Goal: Transaction & Acquisition: Purchase product/service

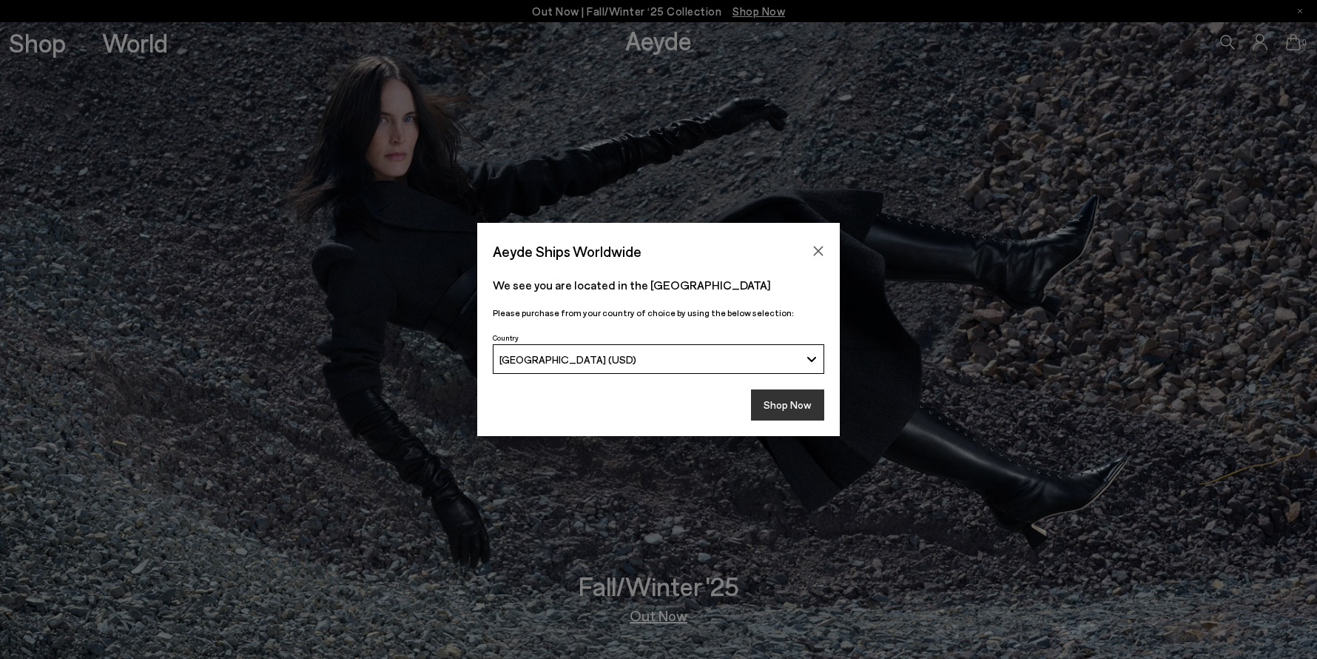
click at [780, 404] on button "Shop Now" at bounding box center [787, 404] width 73 height 31
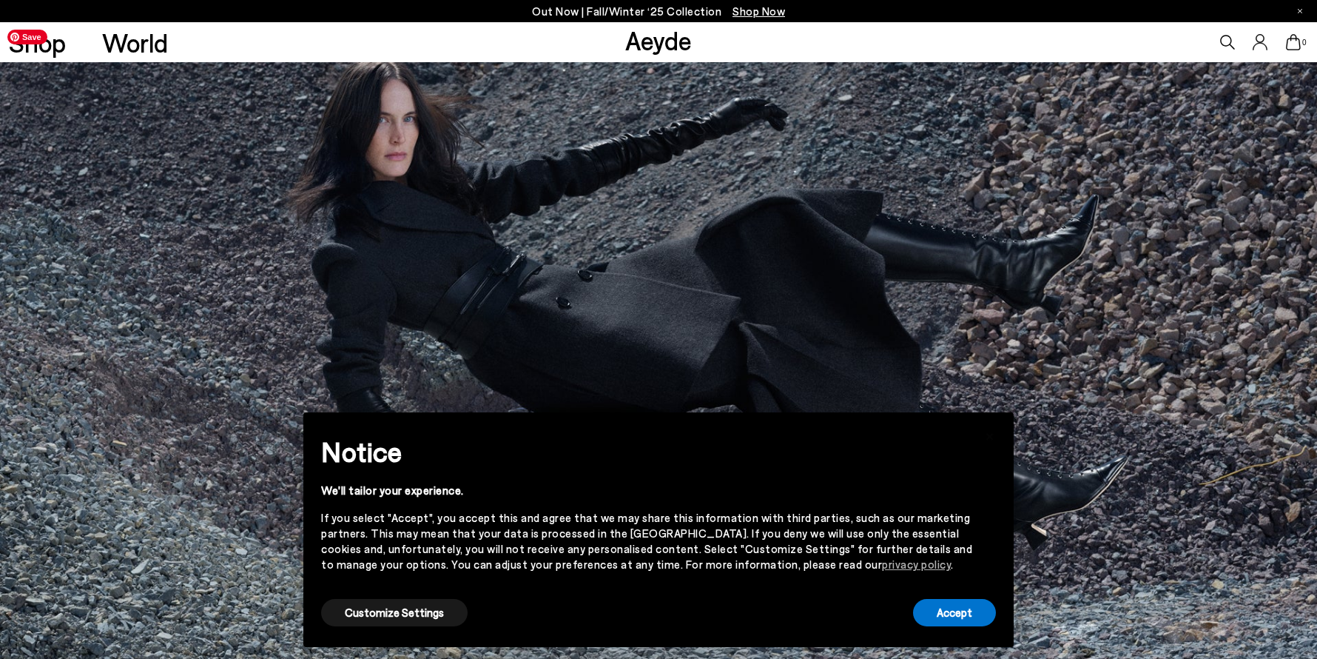
scroll to position [189, 0]
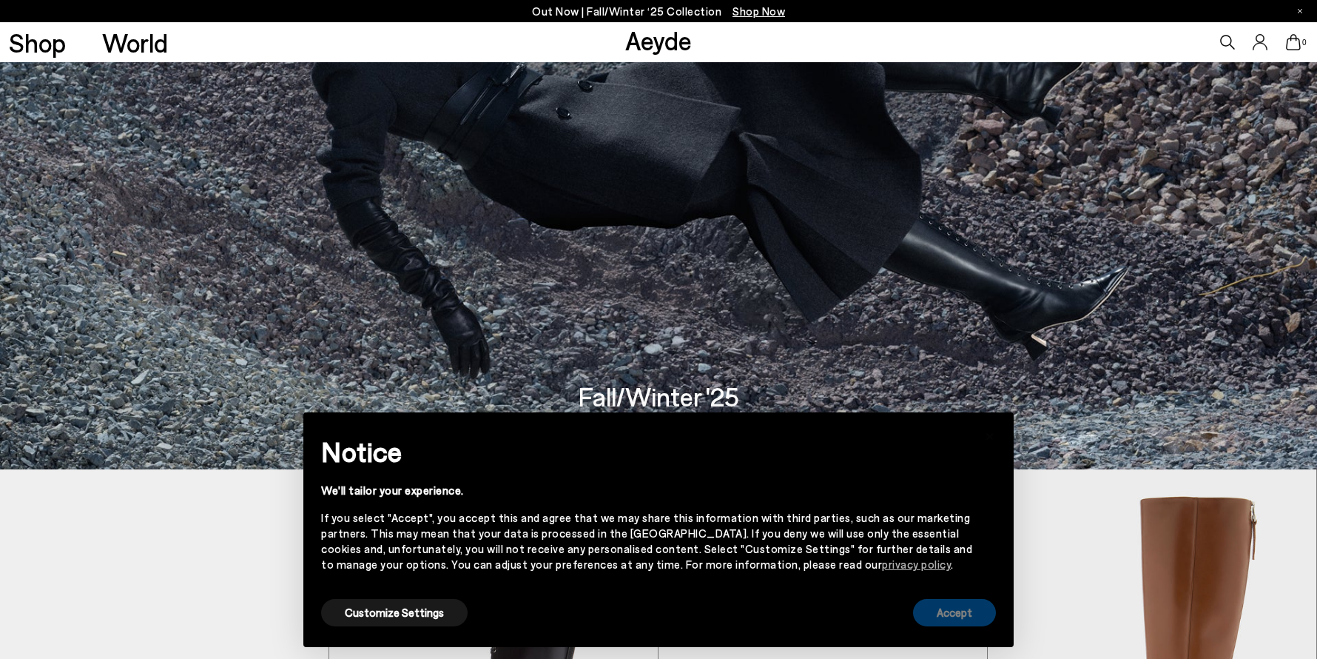
click at [960, 617] on button "Accept" at bounding box center [954, 612] width 83 height 27
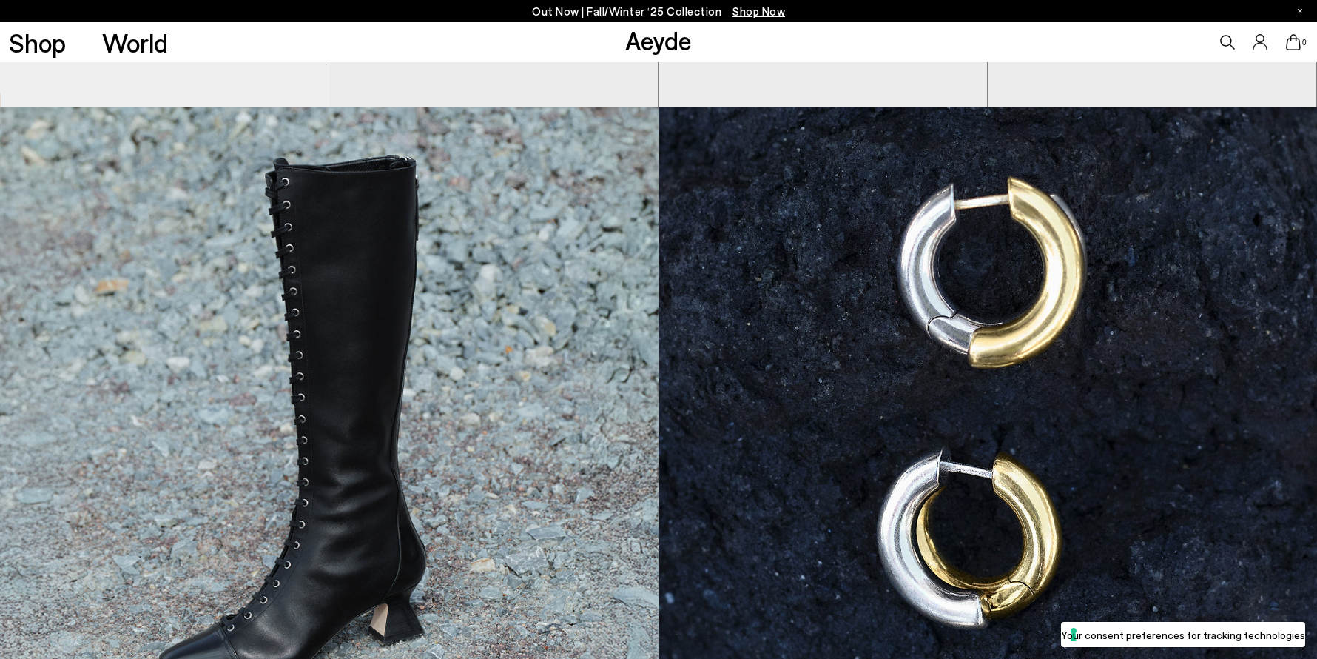
scroll to position [967, 0]
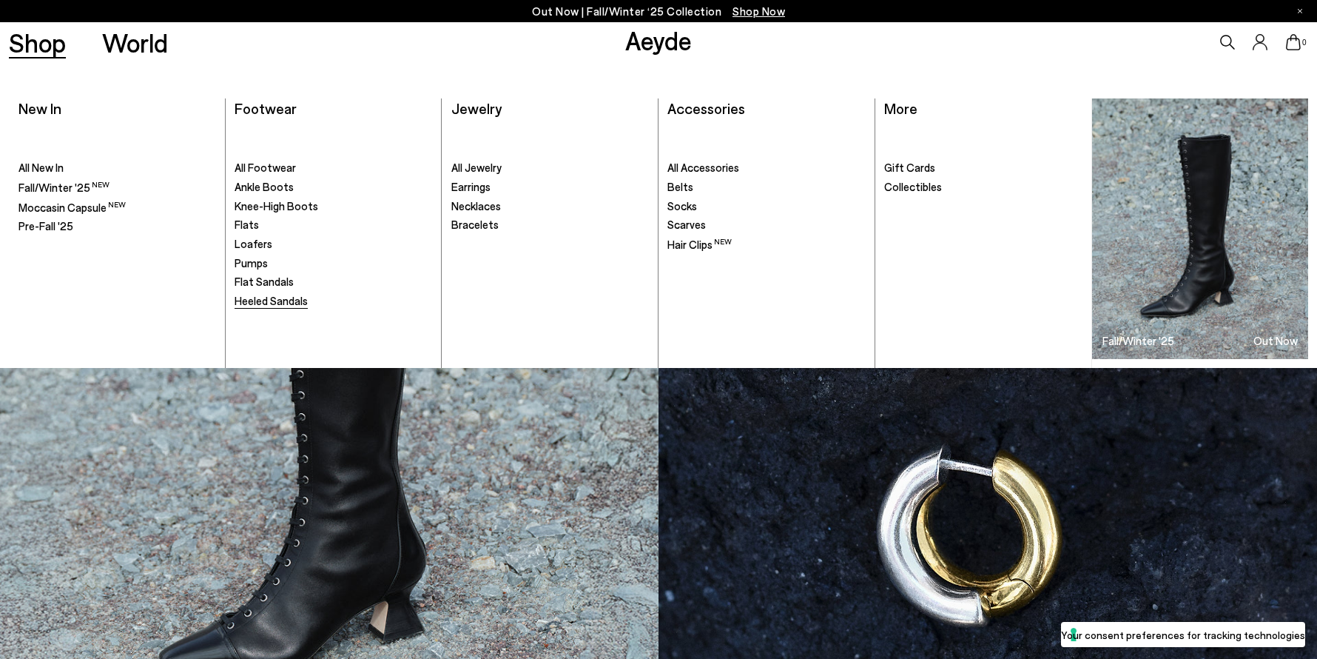
click at [253, 303] on span "Heeled Sandals" at bounding box center [271, 300] width 73 height 13
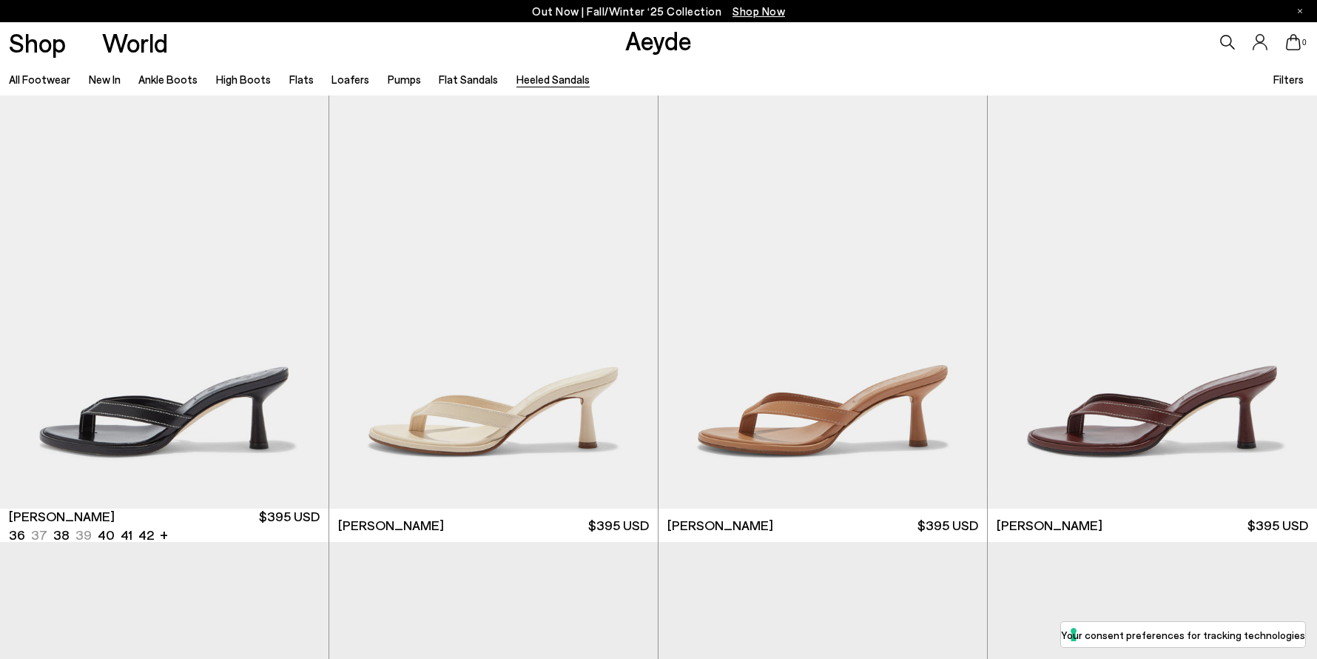
click at [53, 78] on link "All Footwear" at bounding box center [39, 79] width 61 height 13
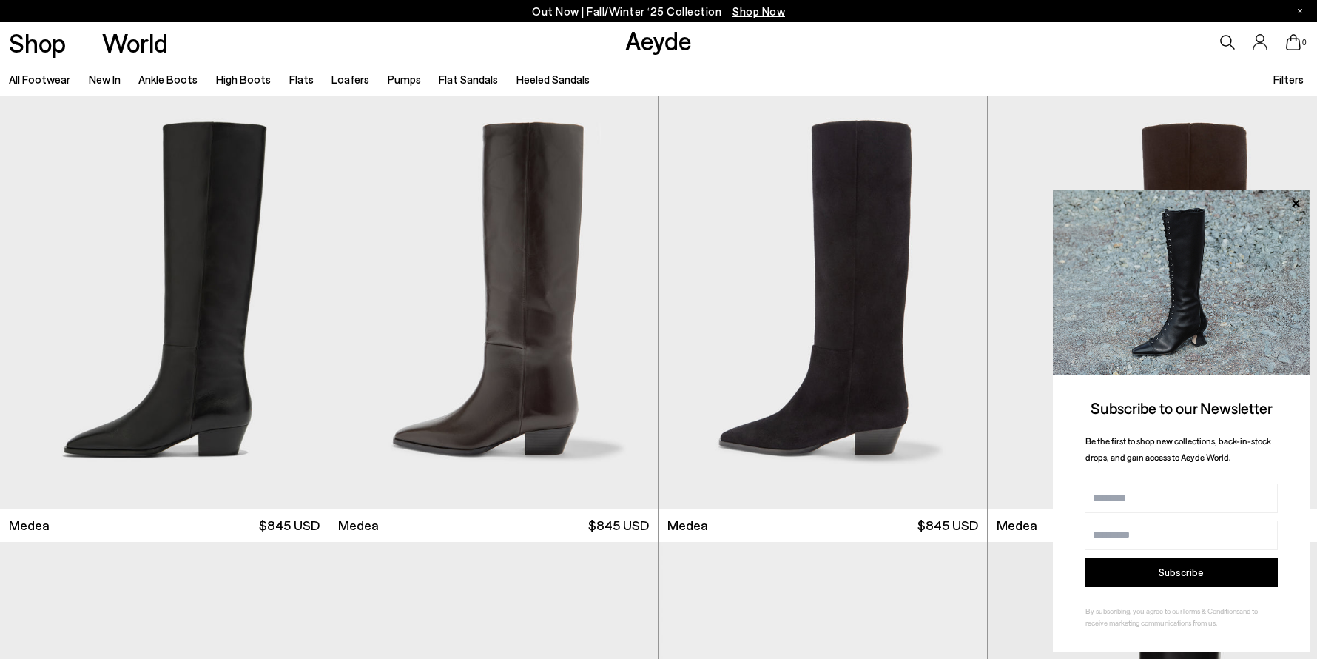
click at [388, 80] on link "Pumps" at bounding box center [404, 79] width 33 height 13
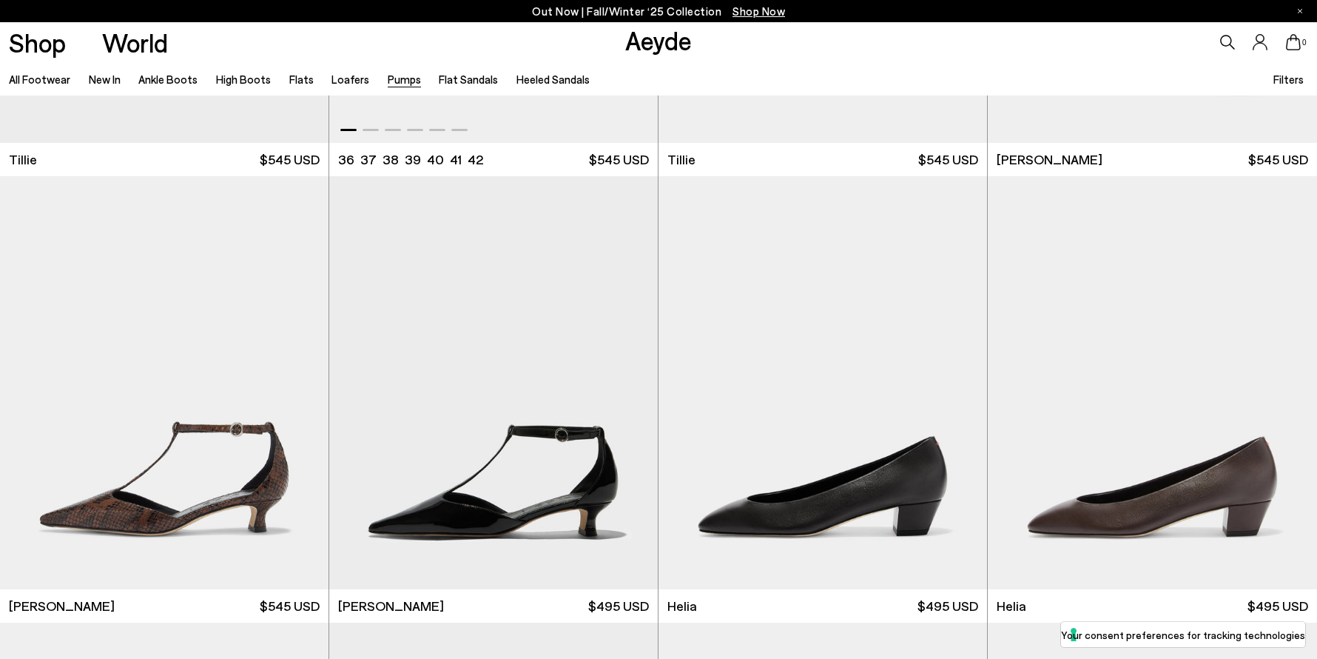
scroll to position [812, 0]
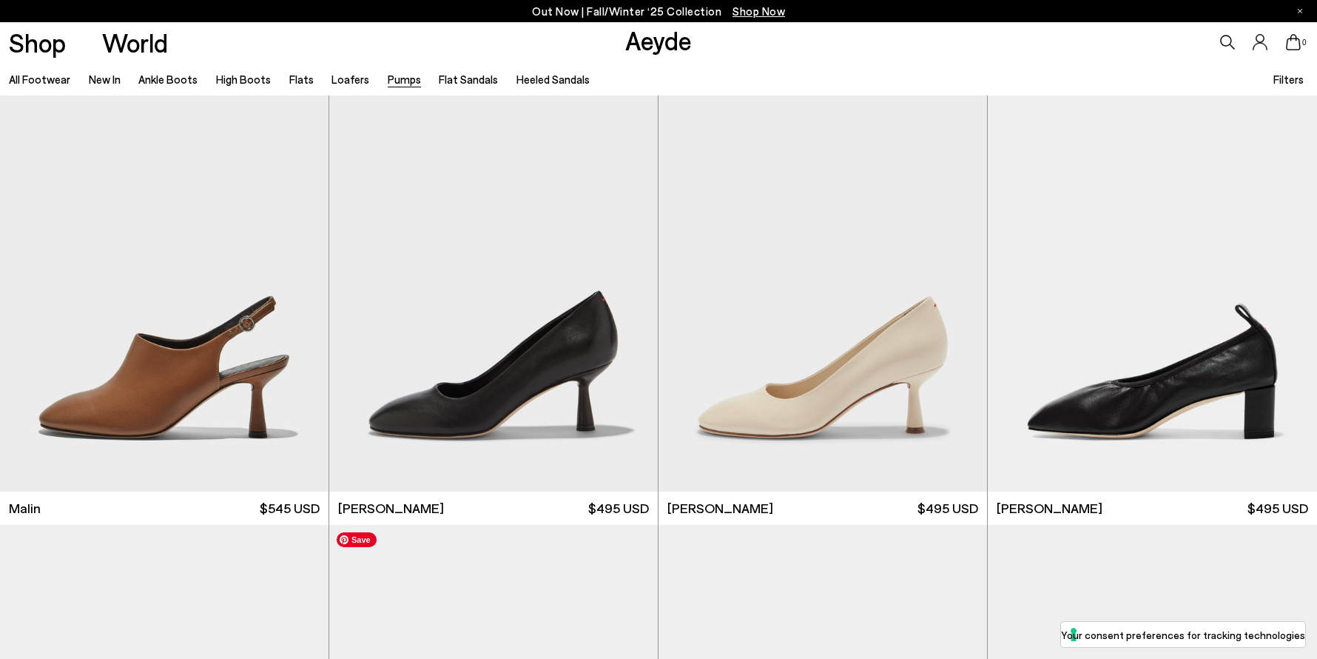
scroll to position [3555, 0]
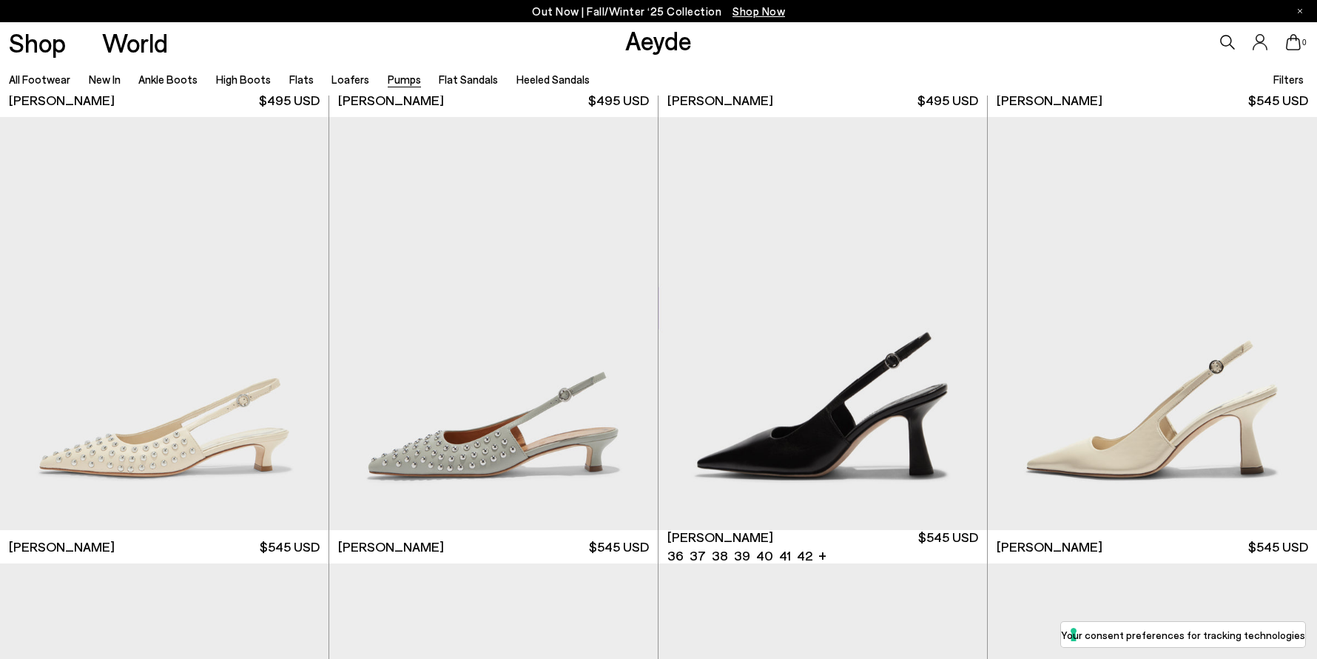
scroll to position [6228, 0]
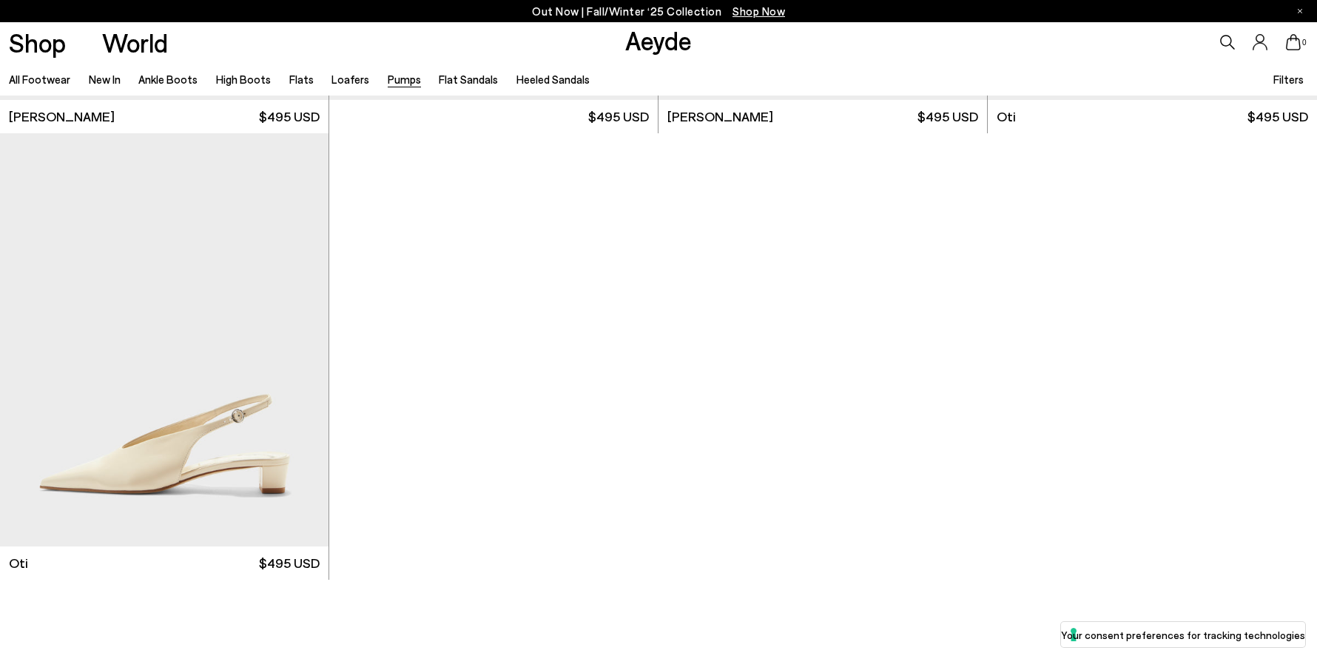
scroll to position [7992, 0]
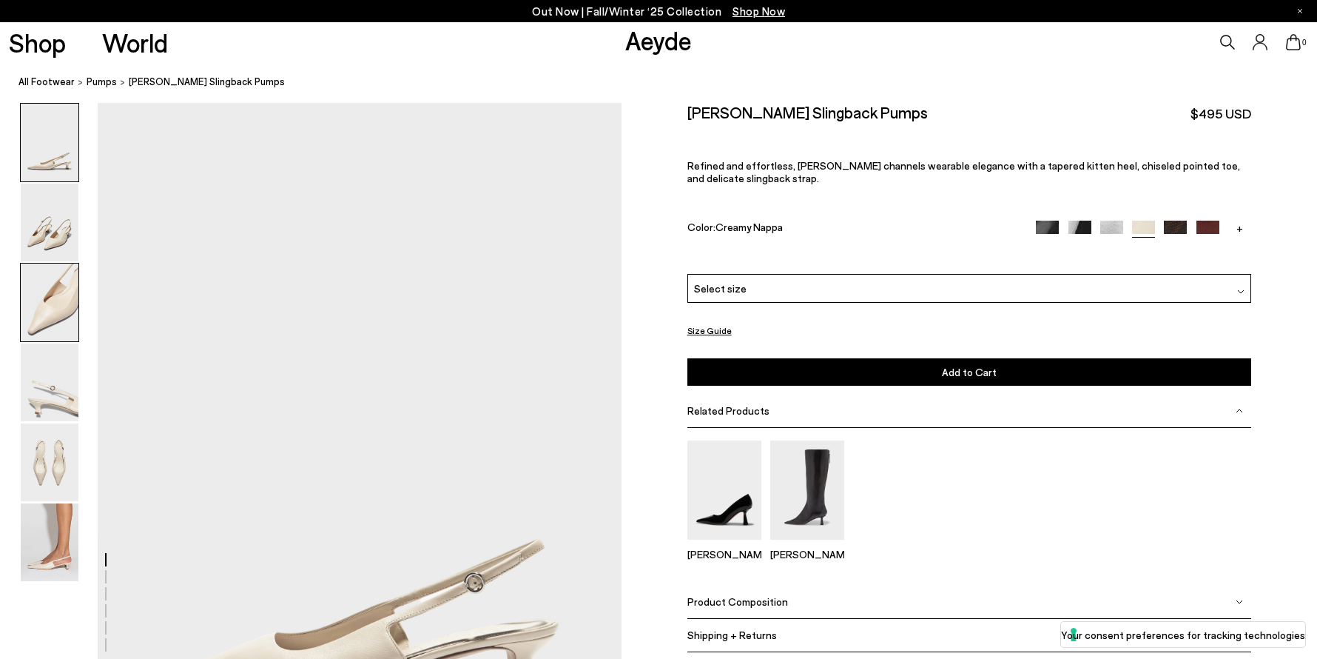
click at [64, 304] on img at bounding box center [50, 302] width 58 height 78
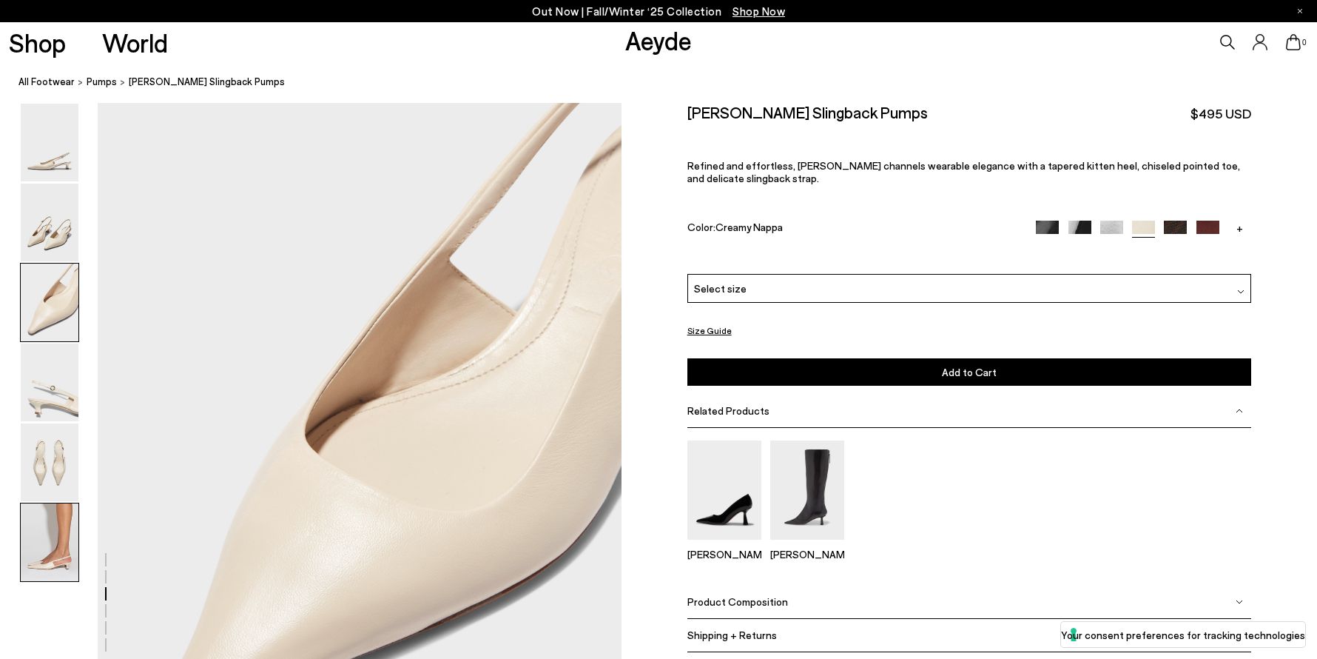
click at [45, 522] on img at bounding box center [50, 542] width 58 height 78
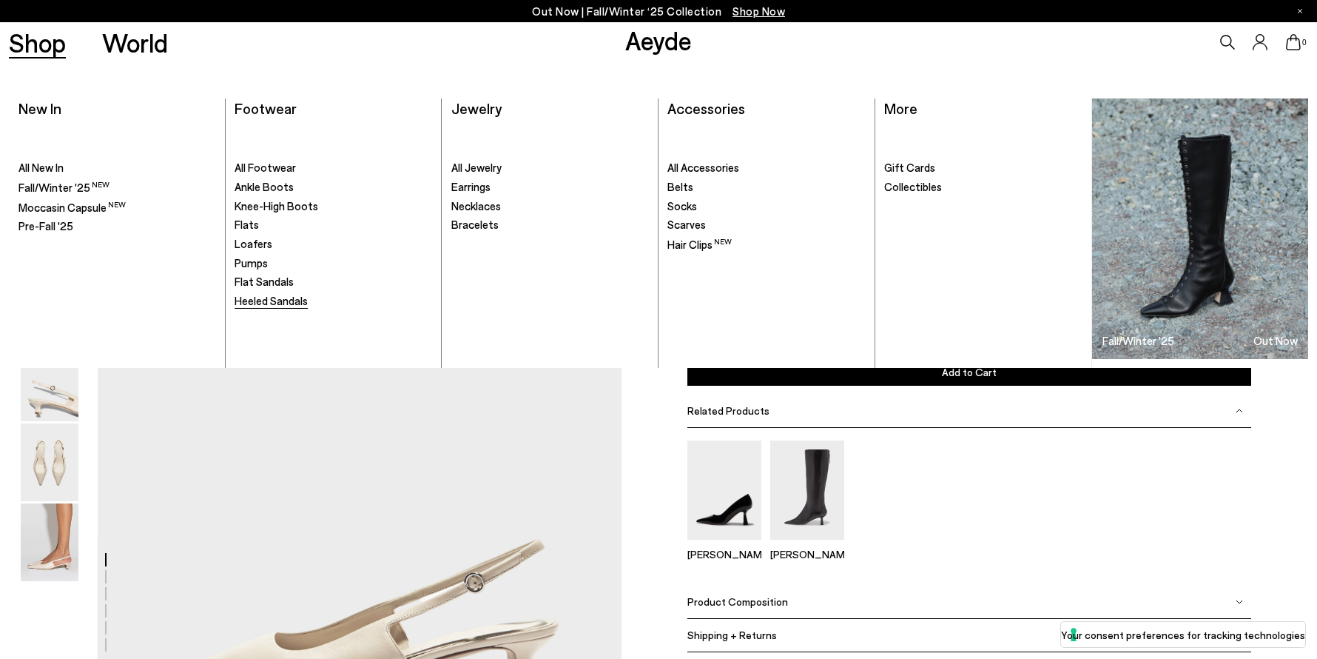
click at [263, 305] on span "Heeled Sandals" at bounding box center [271, 300] width 73 height 13
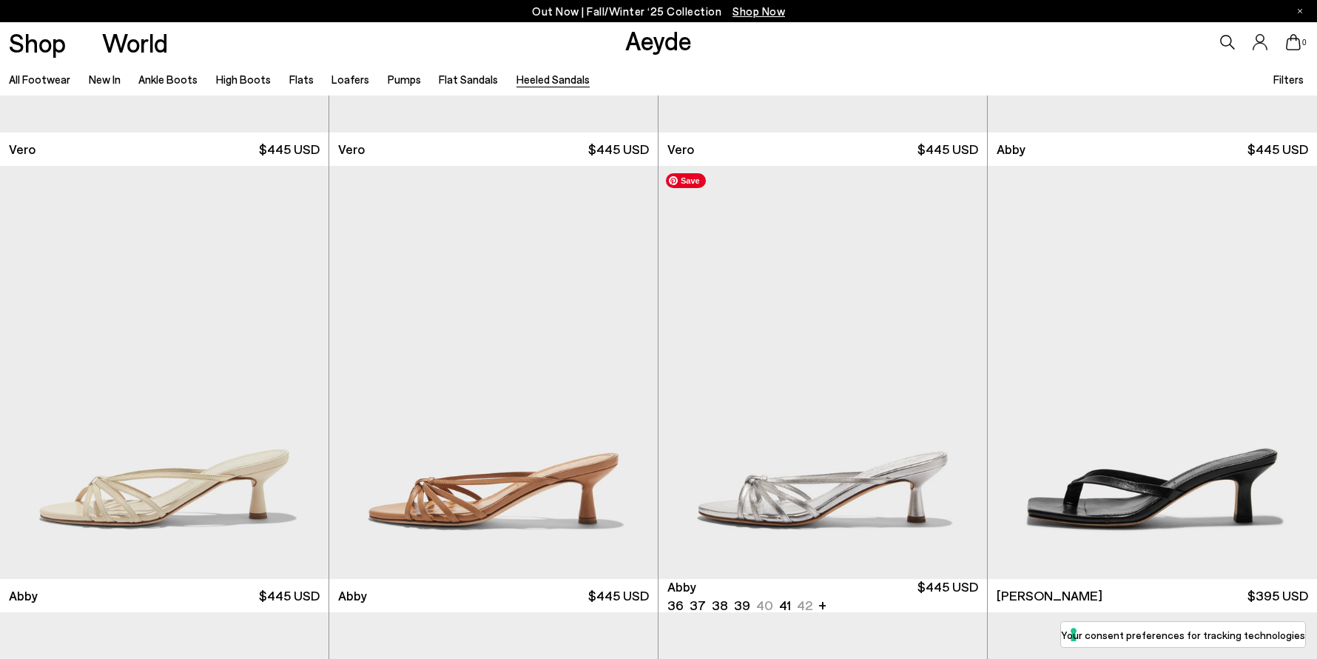
scroll to position [907, 0]
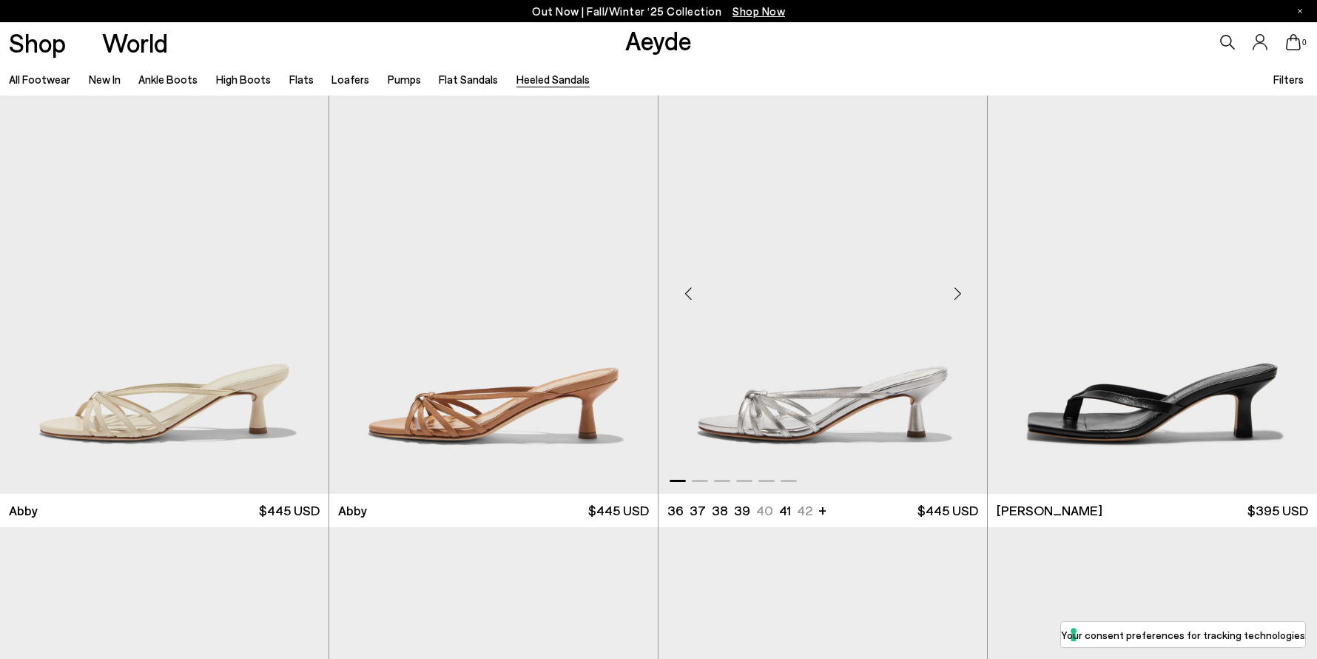
click at [957, 291] on div "Next slide" at bounding box center [957, 293] width 44 height 44
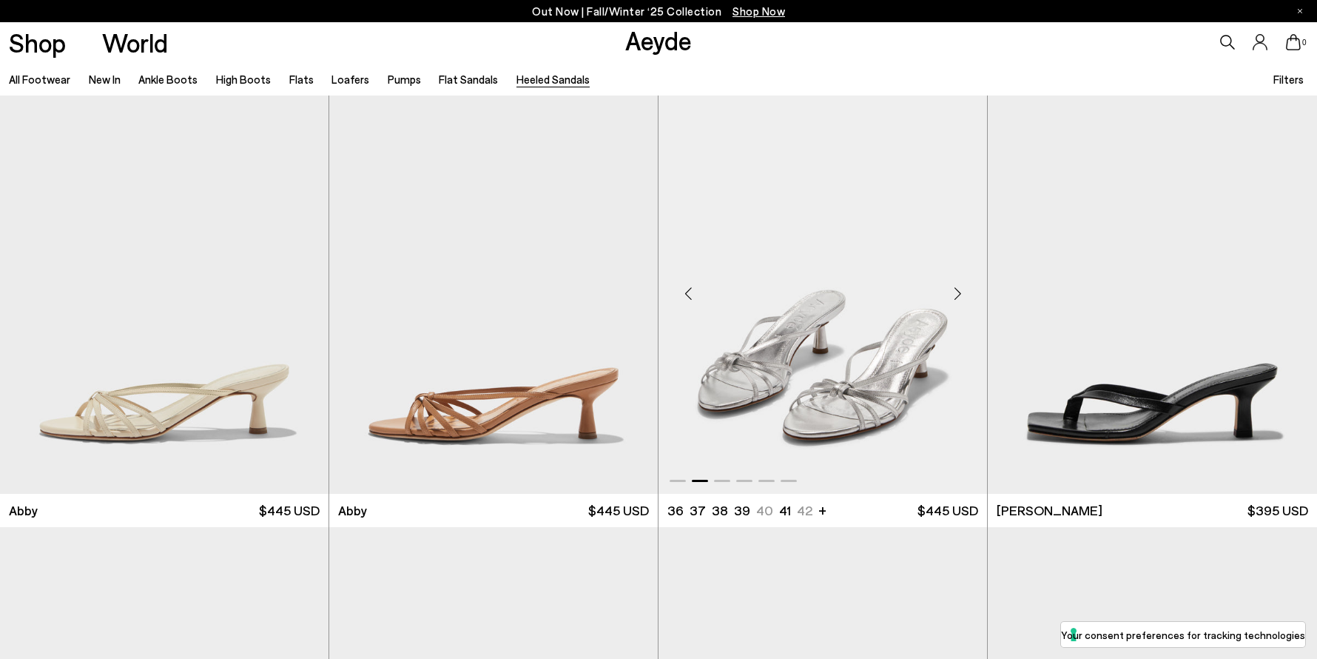
click at [957, 292] on div "Next slide" at bounding box center [957, 293] width 44 height 44
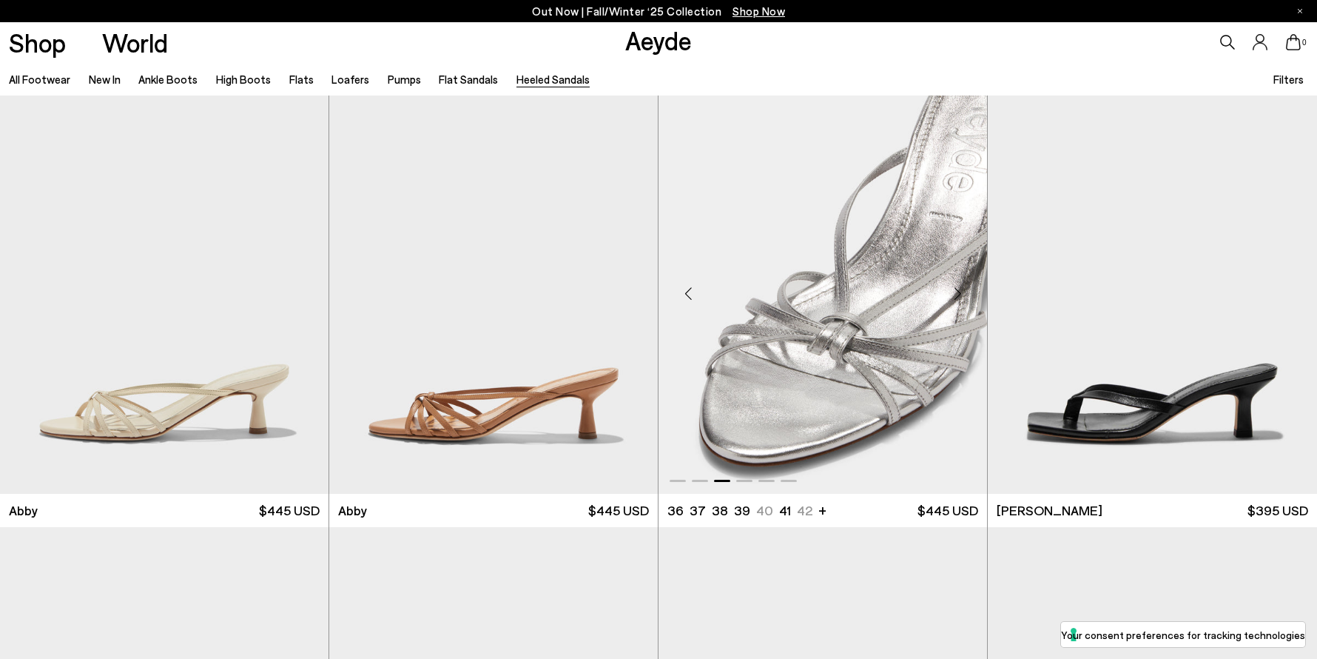
click at [957, 292] on div "Next slide" at bounding box center [957, 293] width 44 height 44
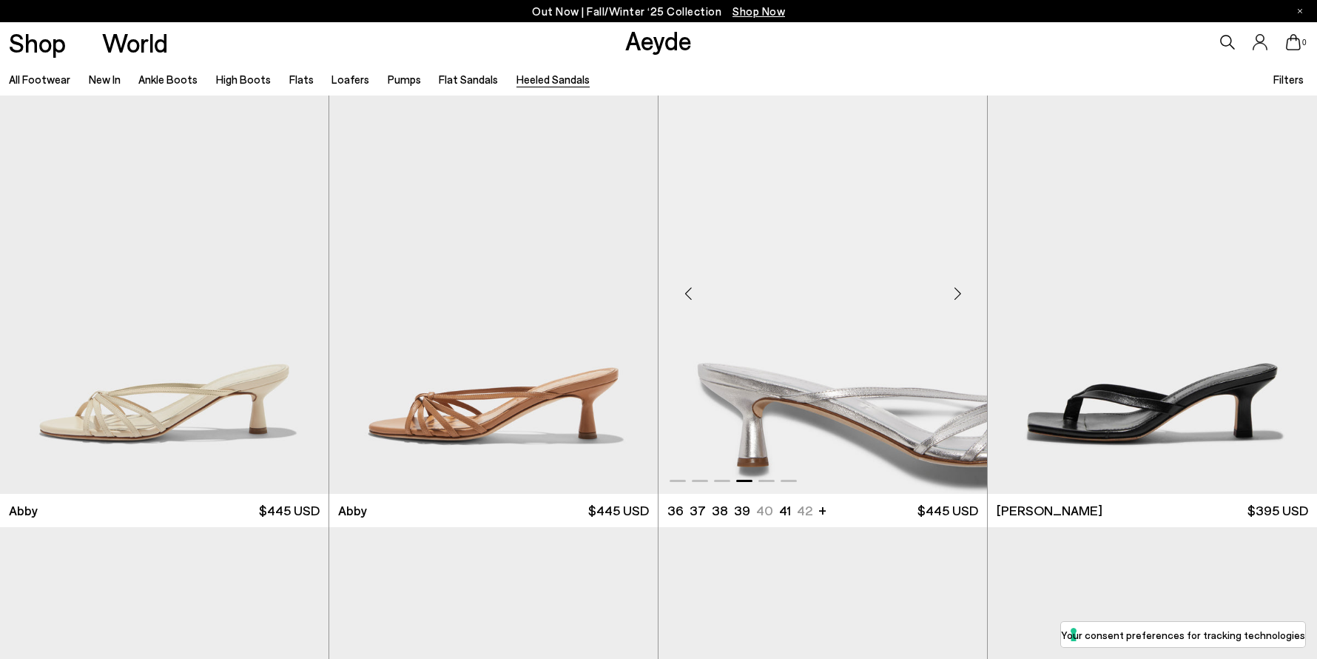
click at [957, 292] on div "Next slide" at bounding box center [957, 293] width 44 height 44
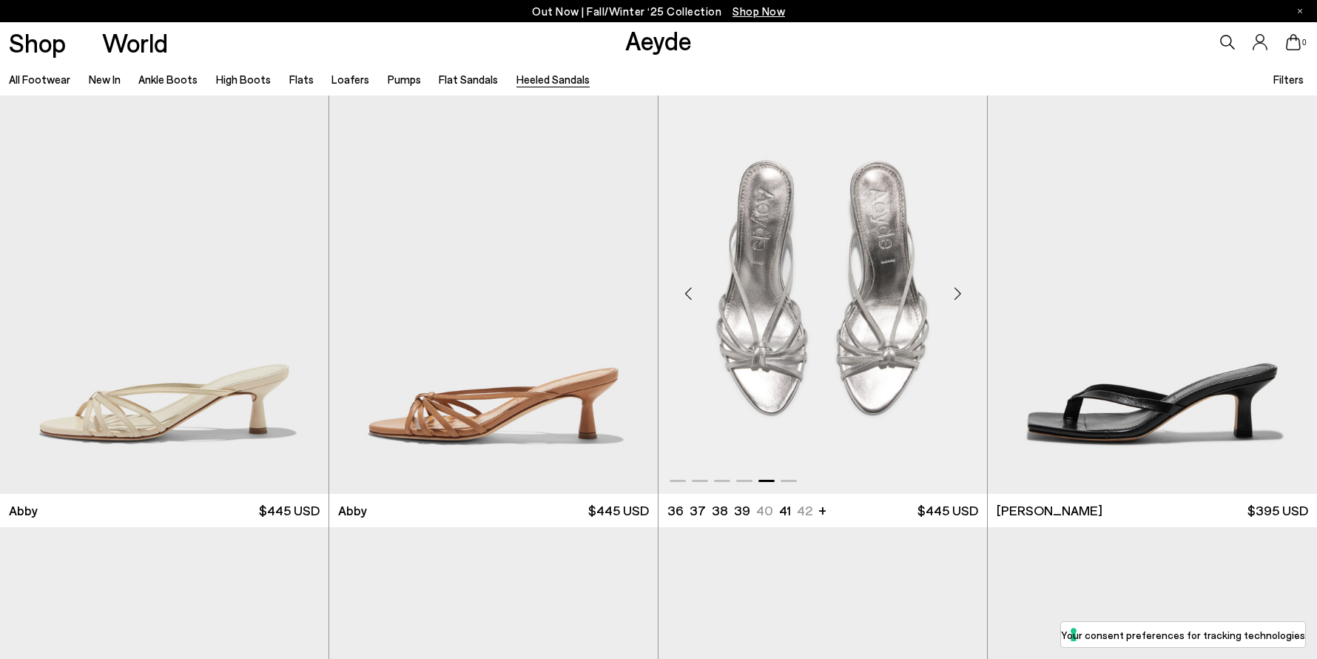
click at [957, 292] on div "Next slide" at bounding box center [957, 293] width 44 height 44
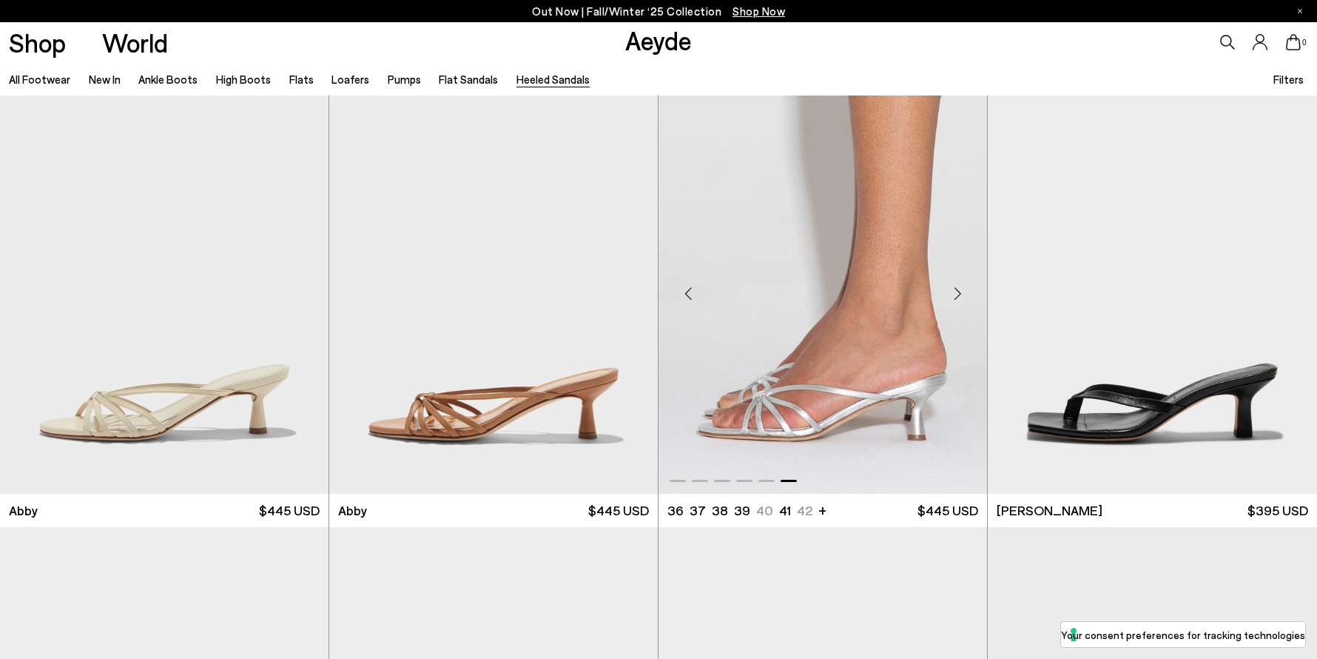
click at [960, 289] on div "Next slide" at bounding box center [957, 293] width 44 height 44
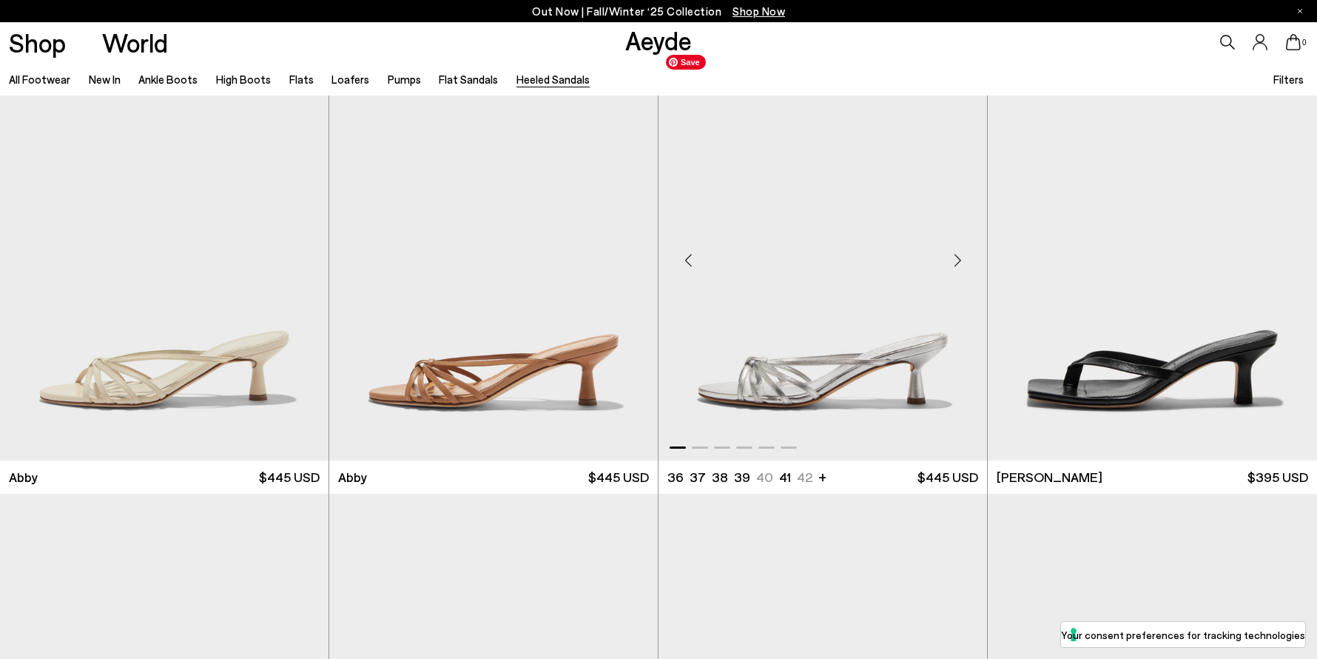
scroll to position [941, 0]
click at [299, 255] on div "Next slide" at bounding box center [299, 259] width 44 height 44
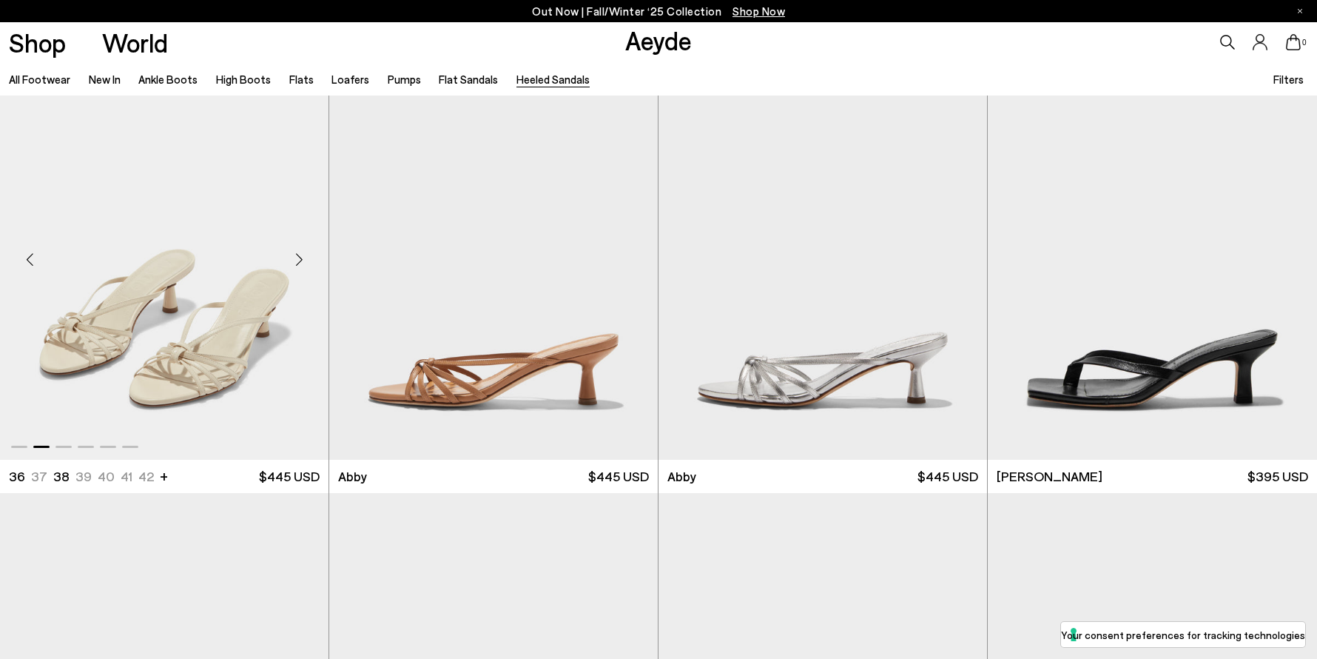
click at [299, 255] on div "Next slide" at bounding box center [299, 259] width 44 height 44
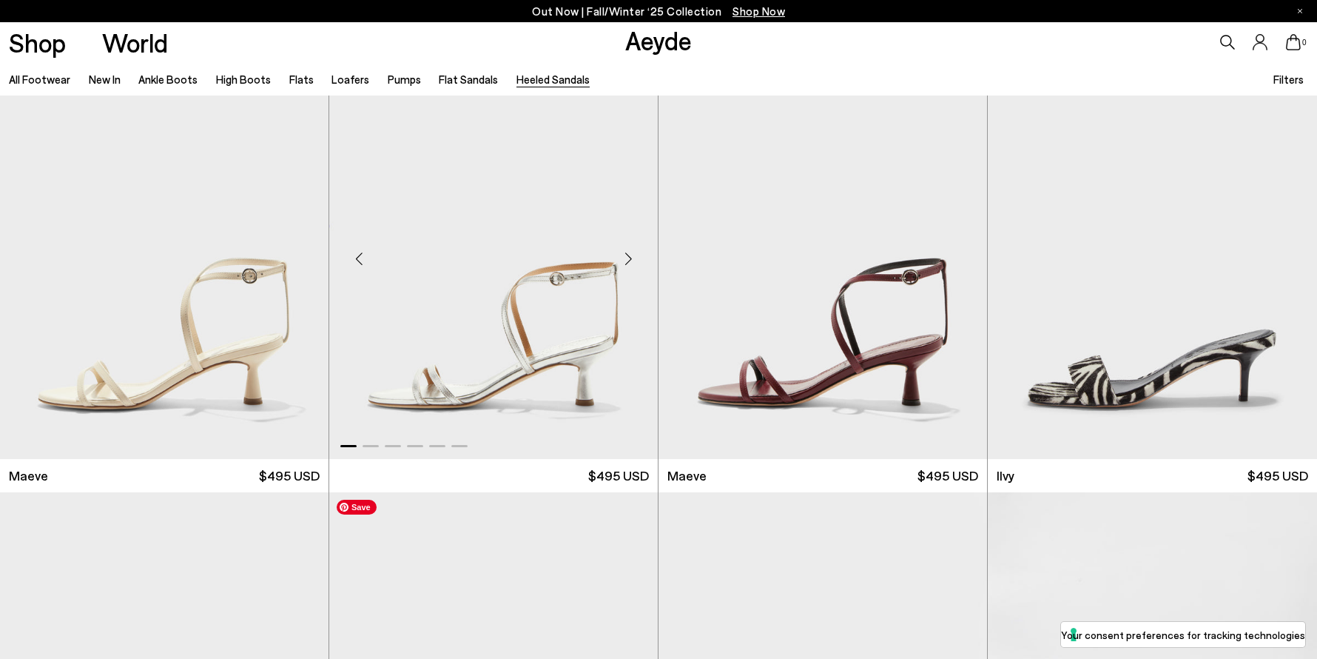
scroll to position [2281, 0]
click at [628, 254] on div "Next slide" at bounding box center [628, 257] width 44 height 44
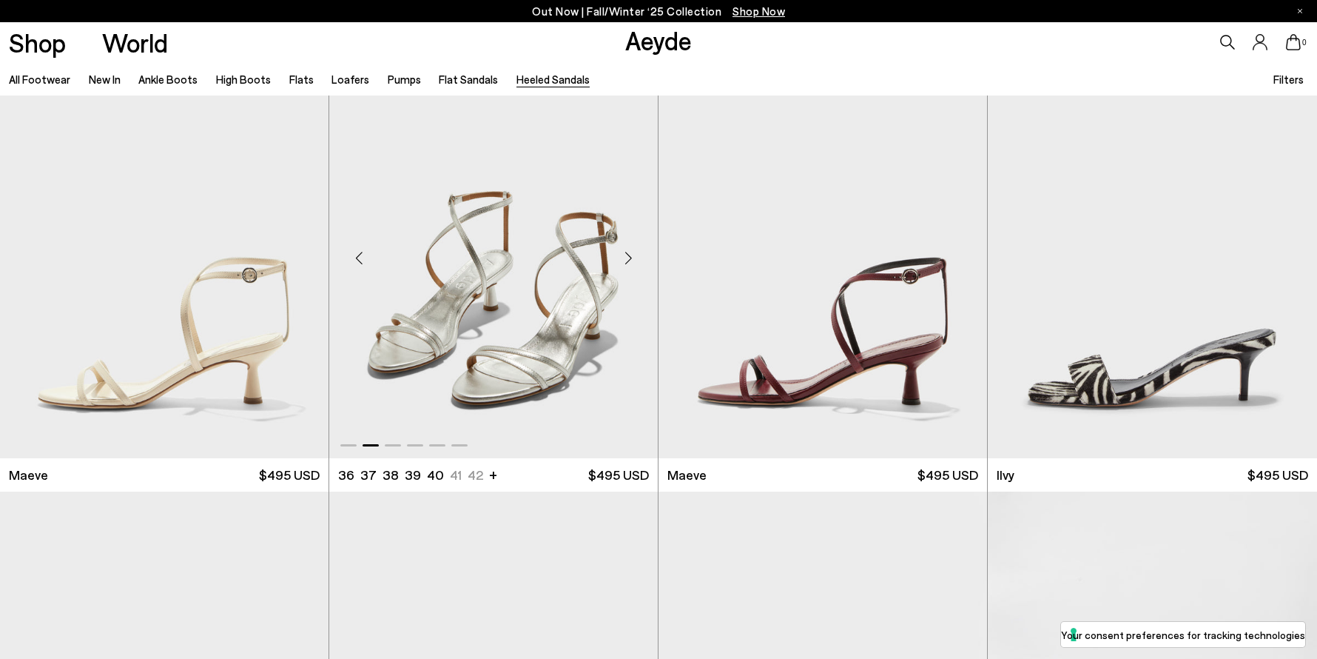
click at [628, 254] on div "Next slide" at bounding box center [628, 257] width 44 height 44
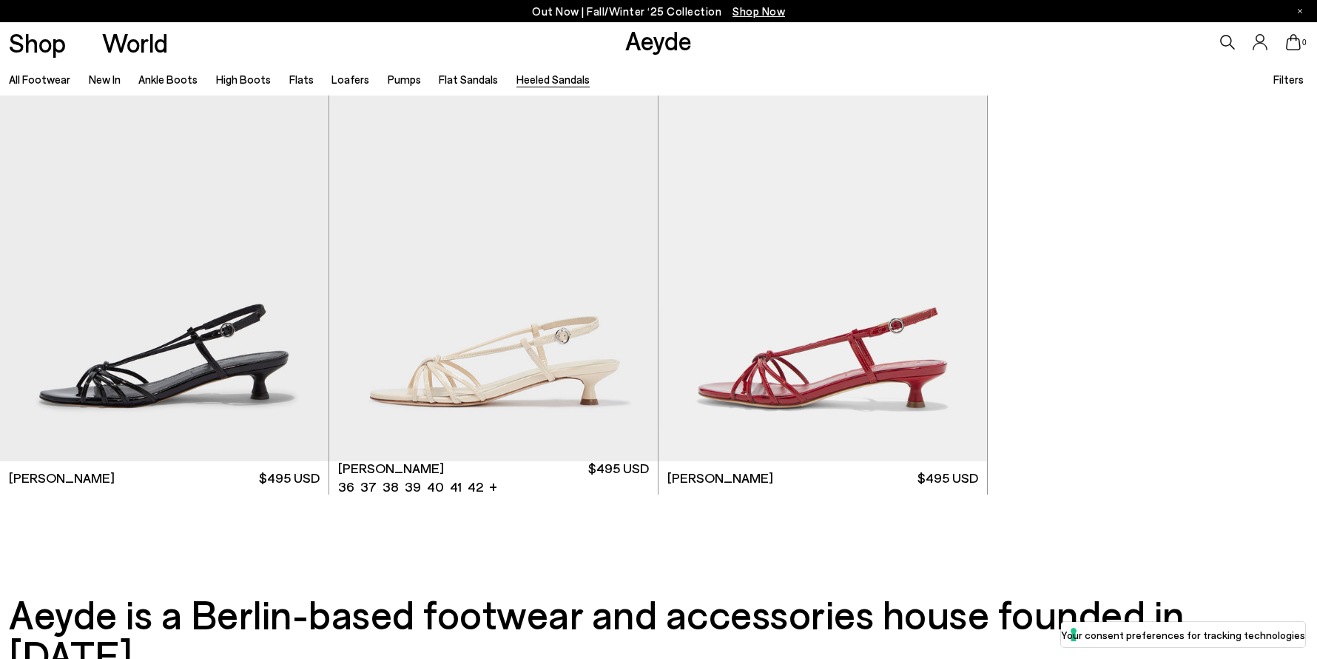
scroll to position [4062, 0]
click at [958, 260] on div "Next slide" at bounding box center [957, 261] width 44 height 44
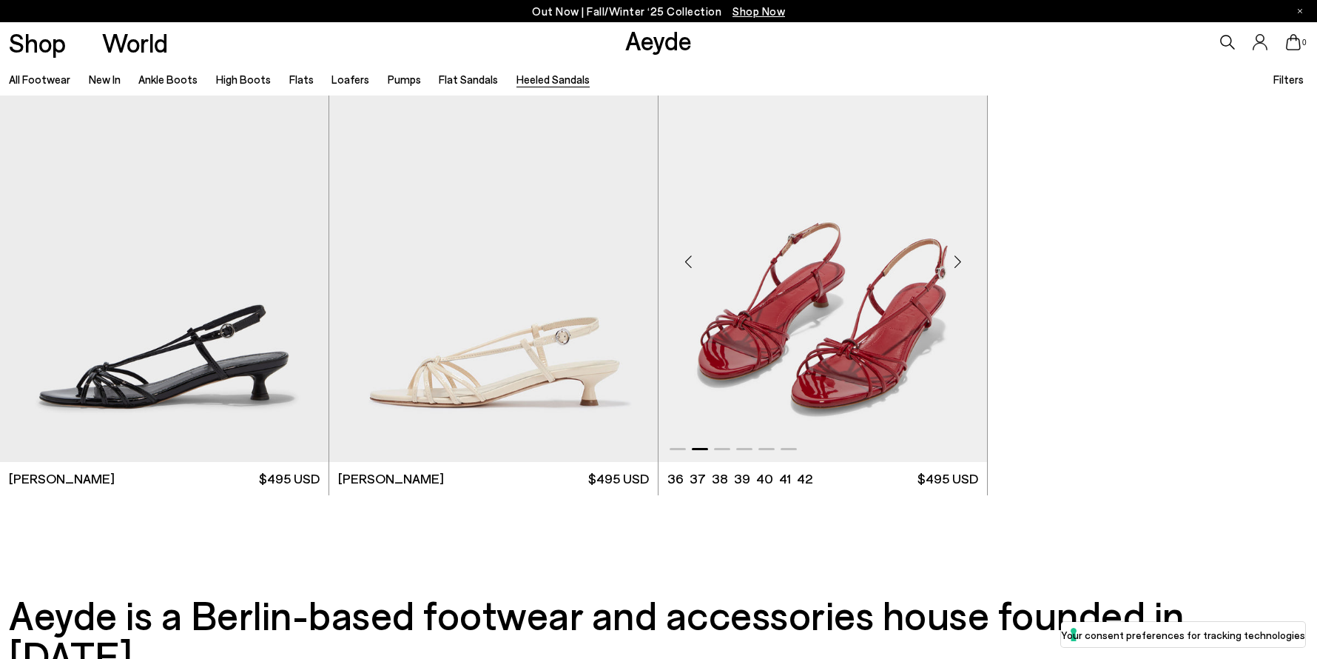
click at [958, 260] on div "Next slide" at bounding box center [957, 261] width 44 height 44
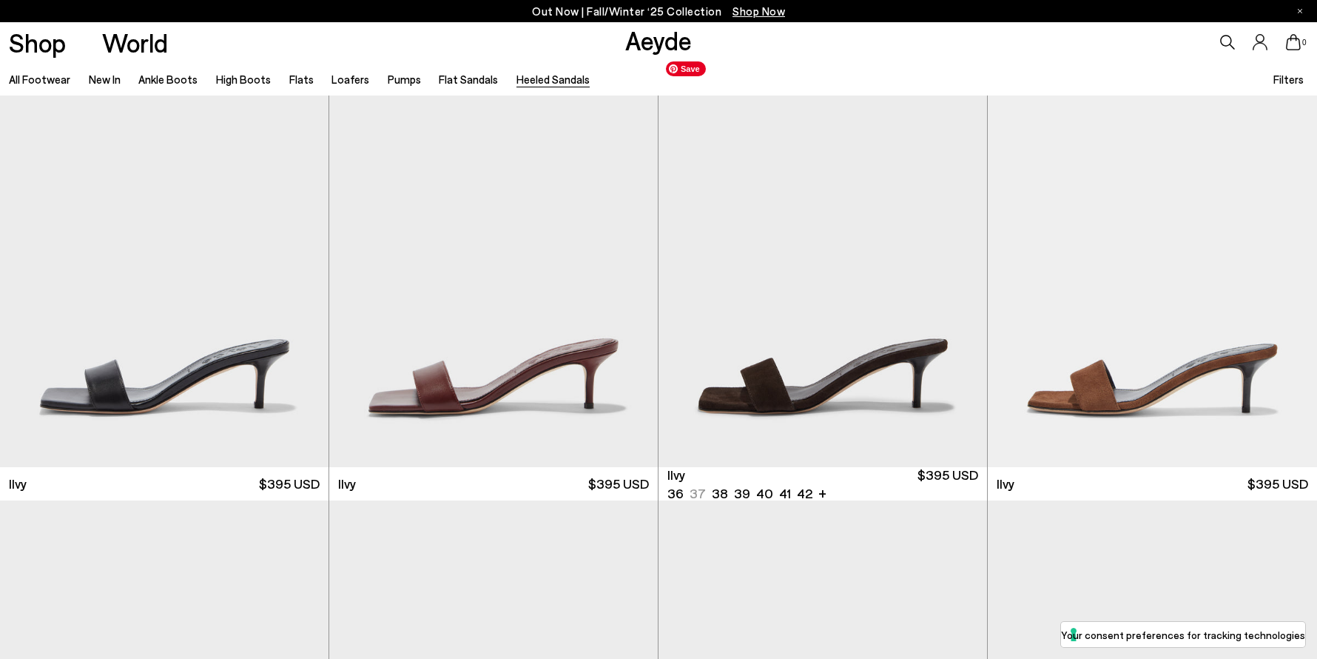
scroll to position [3115, 0]
